Goal: Transaction & Acquisition: Subscribe to service/newsletter

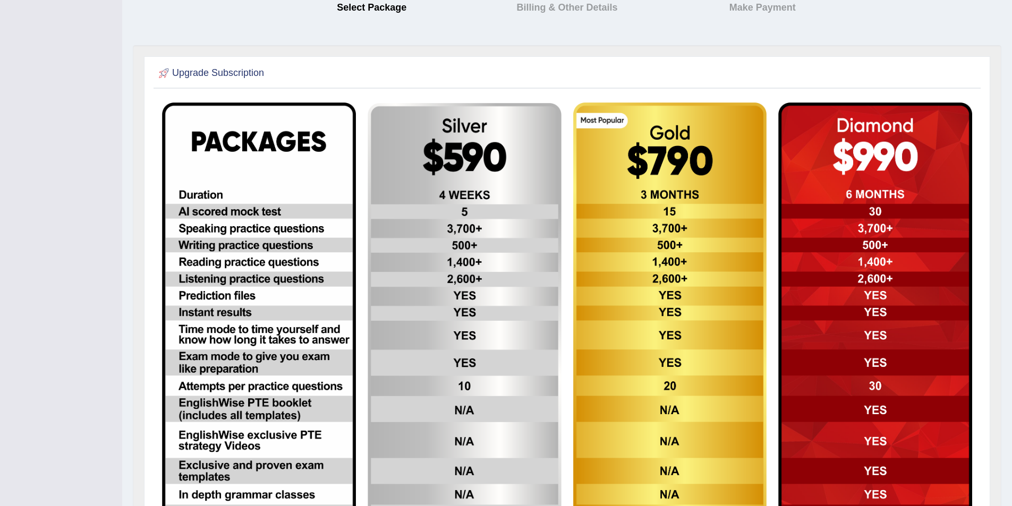
scroll to position [212, 0]
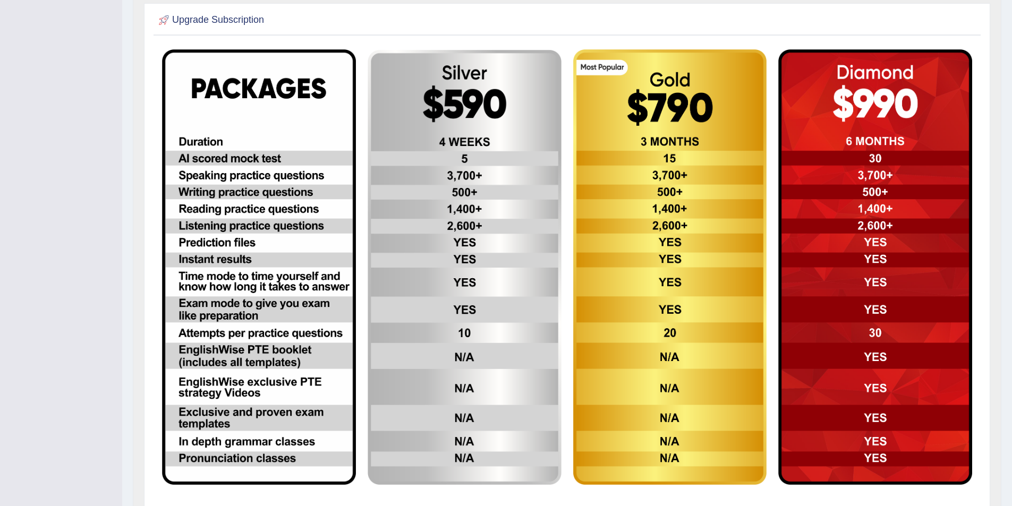
click at [865, 204] on img at bounding box center [875, 267] width 194 height 436
click at [694, 216] on img at bounding box center [670, 267] width 194 height 436
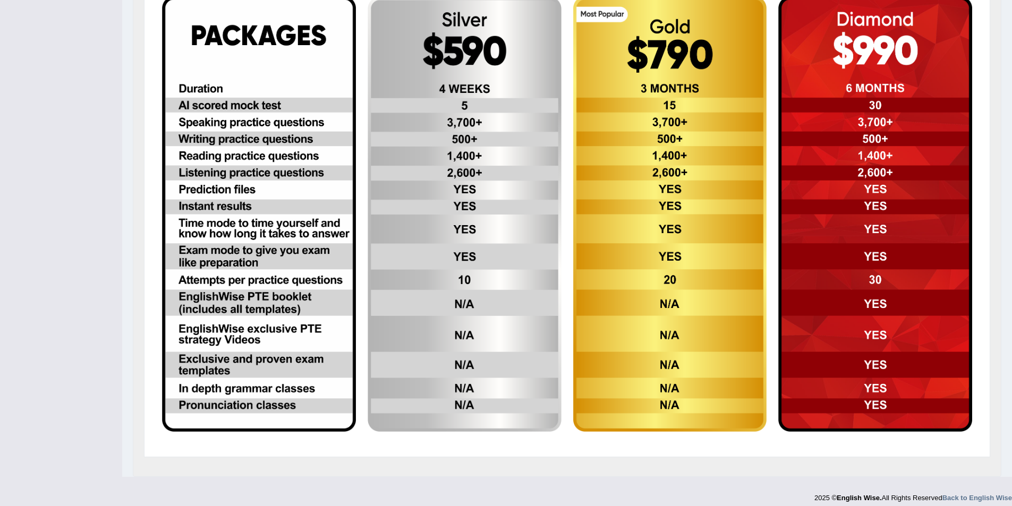
click at [715, 223] on img at bounding box center [670, 214] width 194 height 436
click at [534, 157] on img at bounding box center [465, 214] width 194 height 435
click at [475, 108] on img at bounding box center [465, 214] width 194 height 435
click at [655, 84] on img at bounding box center [670, 214] width 194 height 436
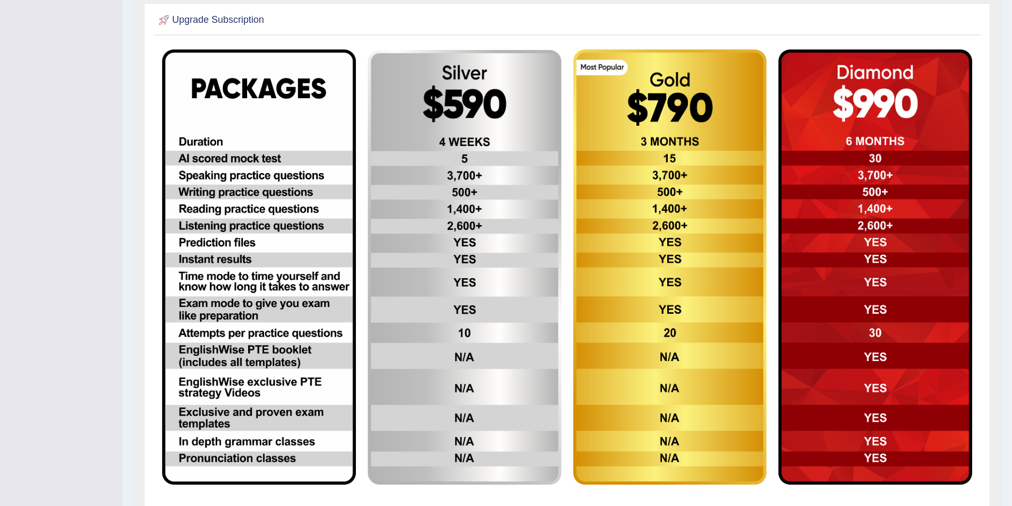
scroll to position [266, 0]
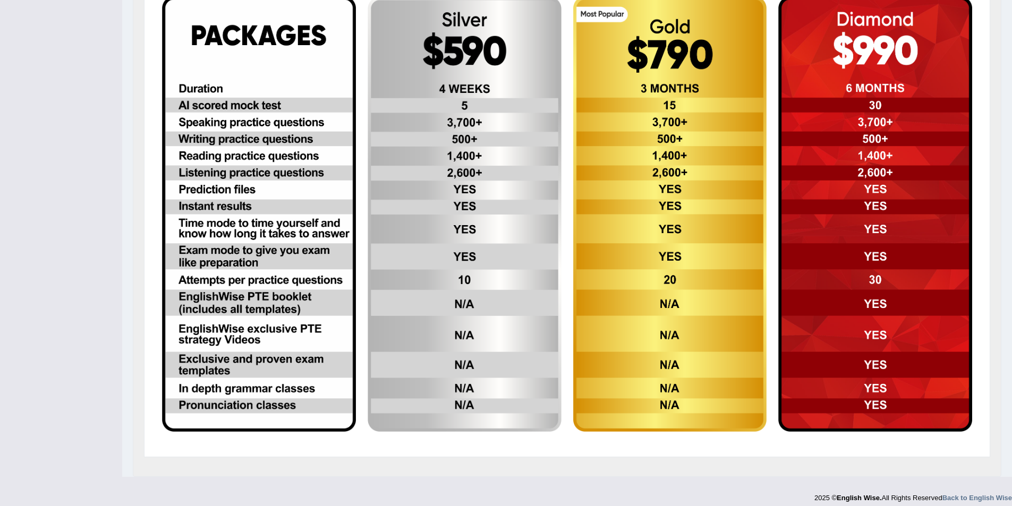
click at [706, 108] on img at bounding box center [670, 214] width 194 height 436
